Goal: Find specific page/section: Find specific page/section

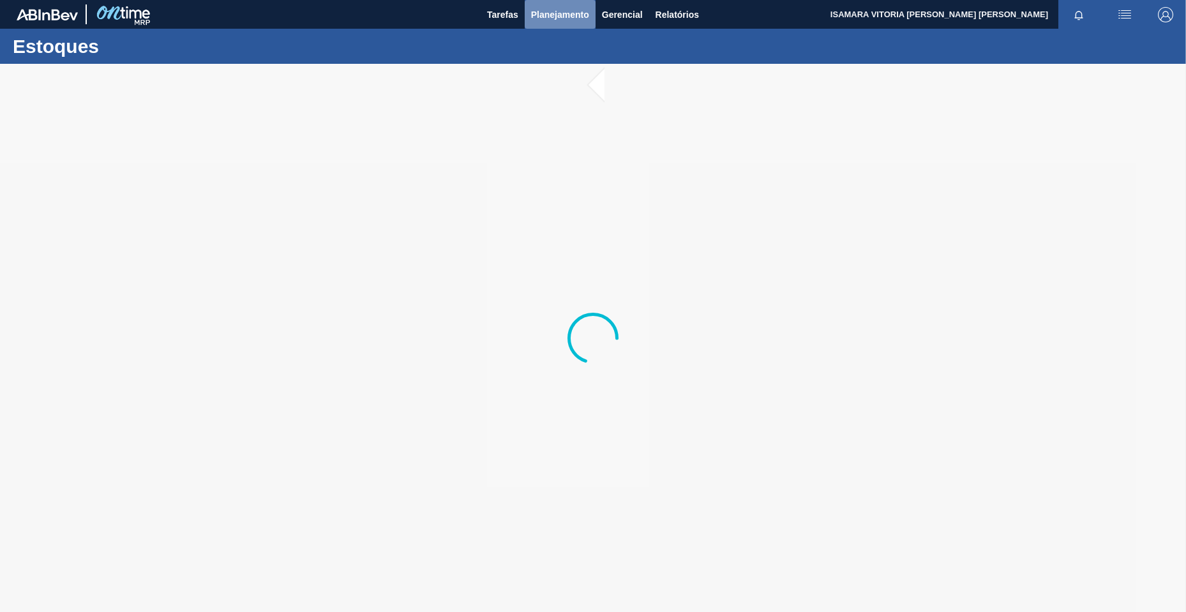
click at [556, 10] on span "Planejamento" at bounding box center [560, 14] width 58 height 15
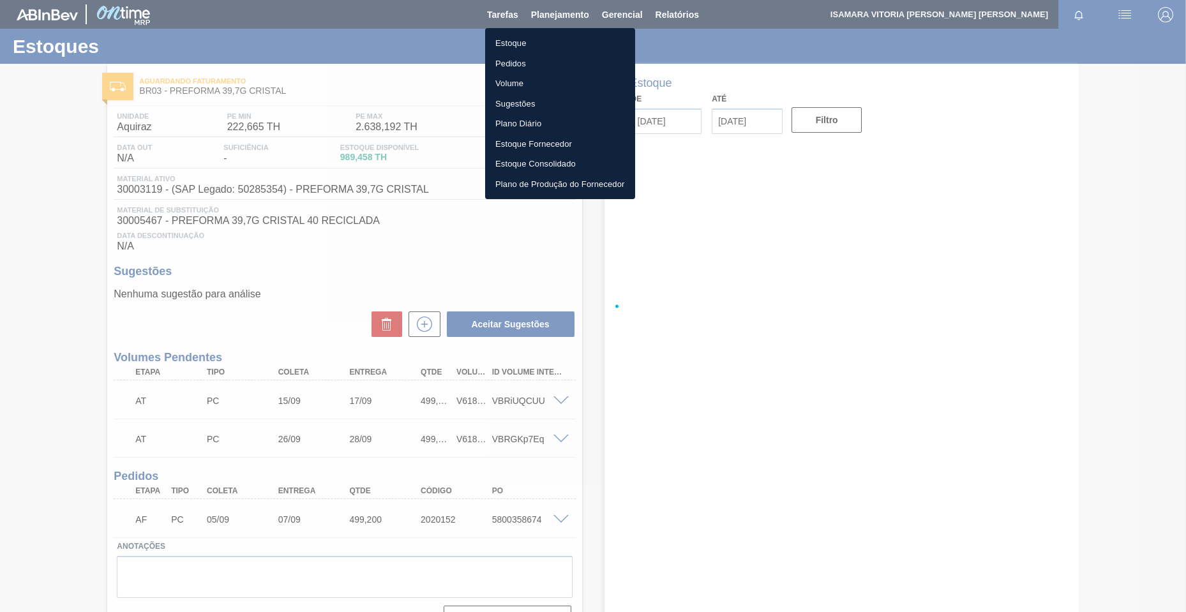
click at [513, 61] on li "Pedidos" at bounding box center [560, 64] width 150 height 20
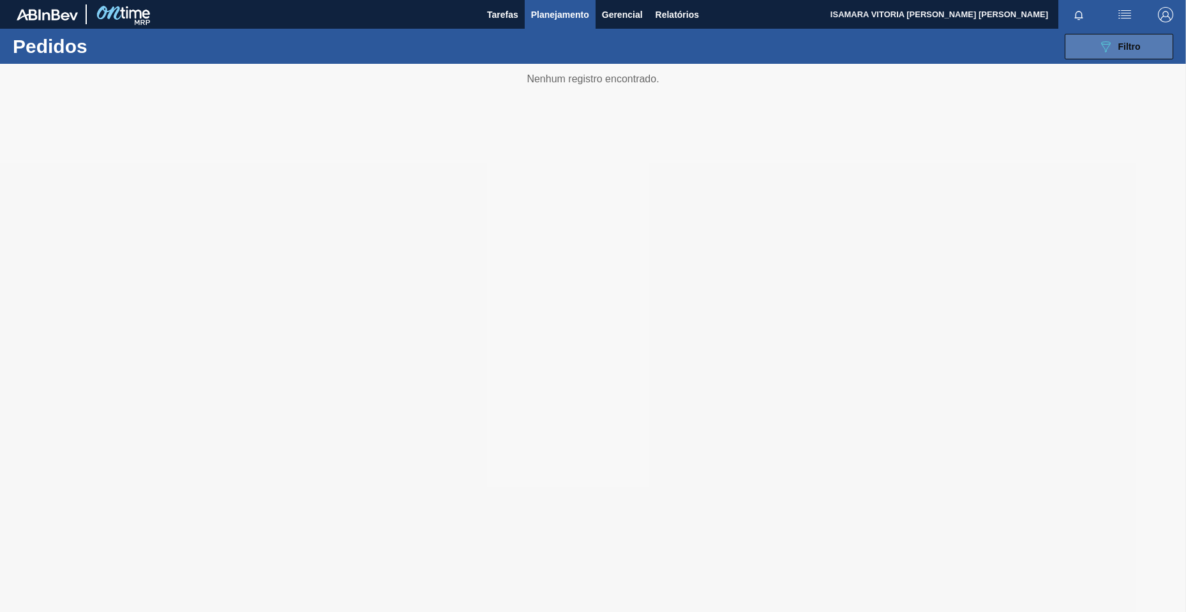
click at [1140, 47] on span "Filtro" at bounding box center [1130, 46] width 22 height 10
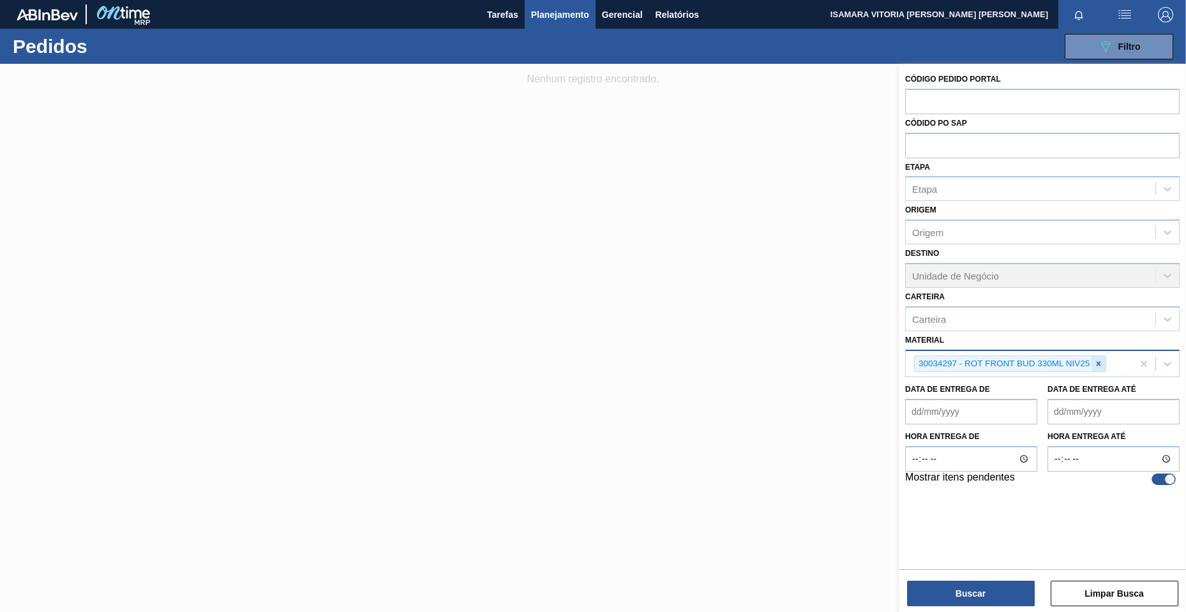
click at [1099, 361] on icon at bounding box center [1098, 363] width 9 height 9
paste input "30017817"
type input "30017817"
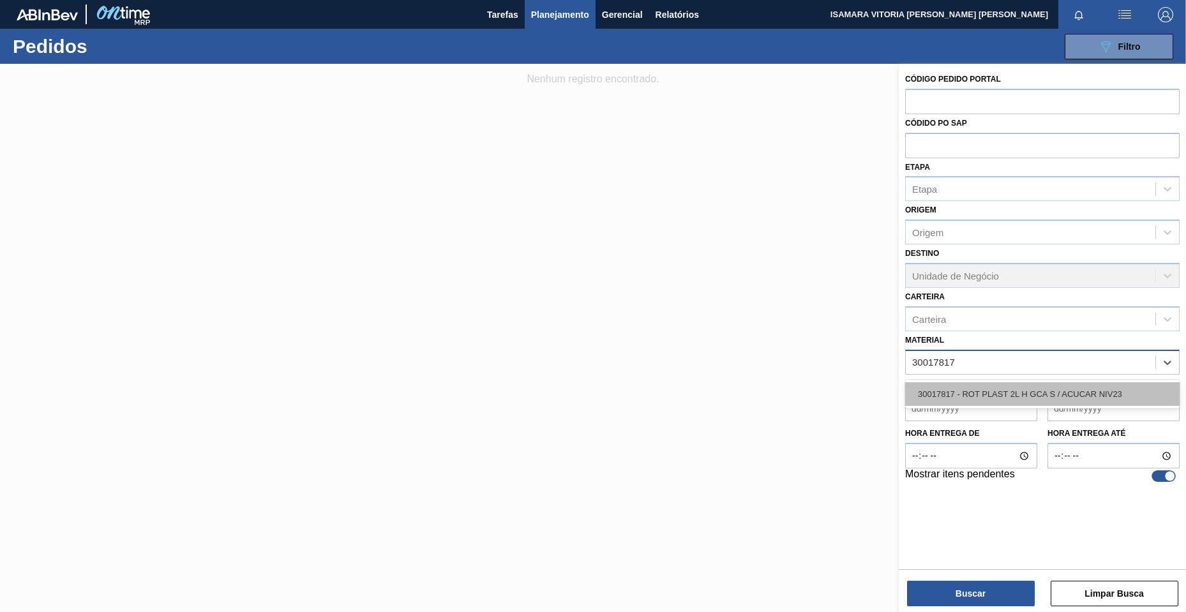
click at [1027, 389] on div "30017817 - ROT PLAST 2L H GCA S / ACUCAR NIV23" at bounding box center [1042, 394] width 275 height 24
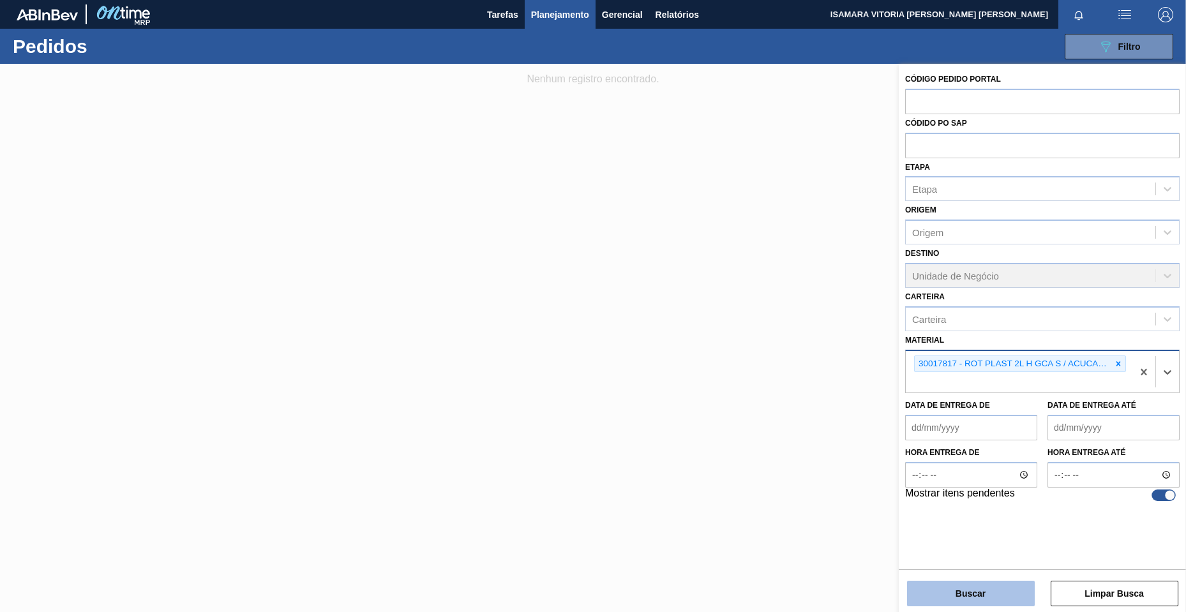
click at [1002, 595] on button "Buscar" at bounding box center [971, 594] width 128 height 26
